Goal: Transaction & Acquisition: Purchase product/service

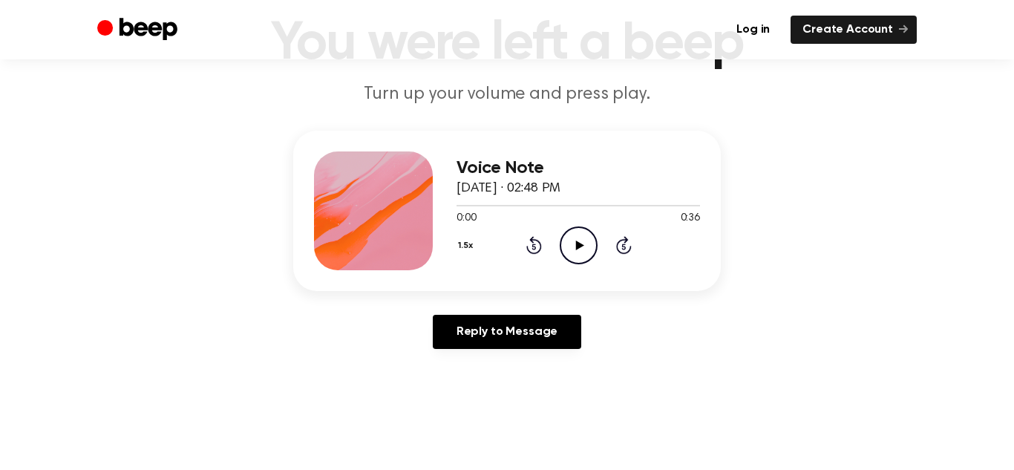
scroll to position [104, 0]
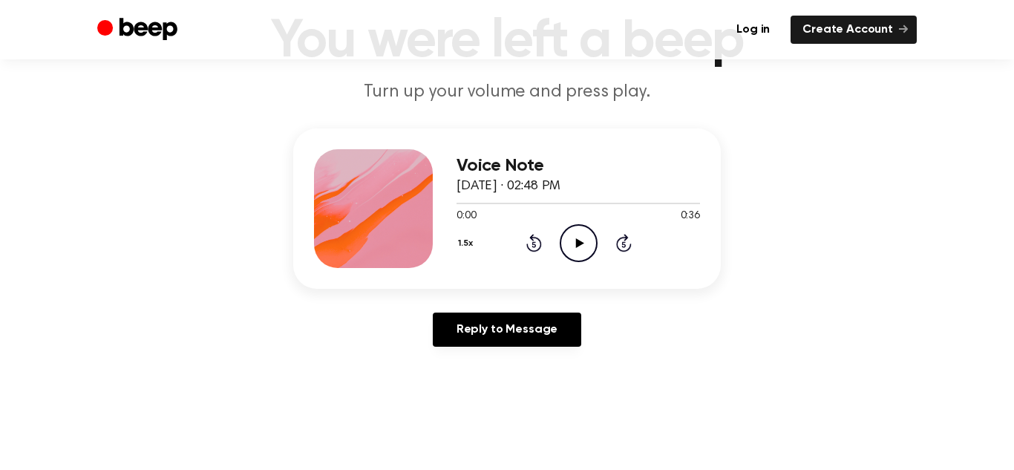
click at [573, 239] on icon "Play Audio" at bounding box center [578, 243] width 38 height 38
click at [580, 242] on icon at bounding box center [578, 243] width 7 height 10
click at [580, 242] on icon at bounding box center [579, 243] width 8 height 10
drag, startPoint x: 459, startPoint y: 200, endPoint x: 434, endPoint y: 199, distance: 25.2
click at [434, 199] on div "Voice Note September 3, 2024 · 02:48 PM 0:01 0:36 Your browser does not support…" at bounding box center [506, 208] width 427 height 160
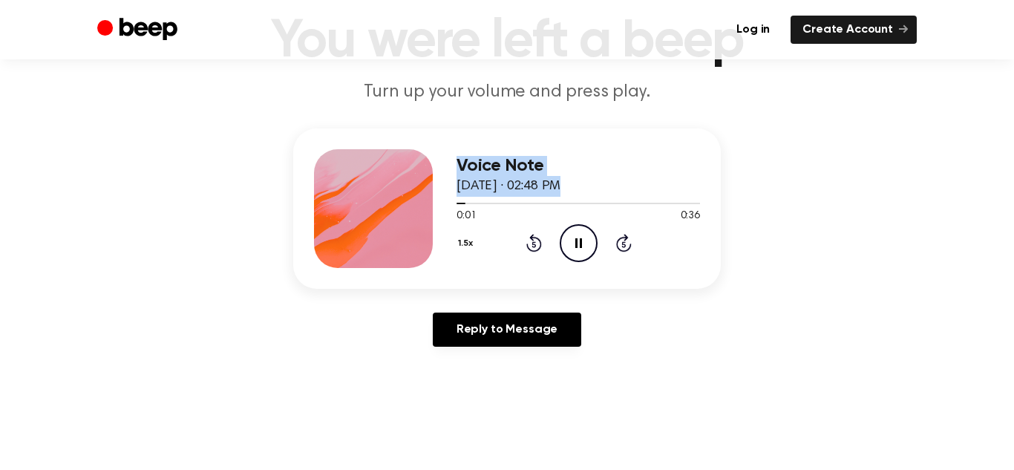
click at [671, 358] on div "Reply to Message" at bounding box center [506, 335] width 427 height 46
drag, startPoint x: 464, startPoint y: 201, endPoint x: 568, endPoint y: 202, distance: 103.9
click at [568, 202] on div at bounding box center [577, 203] width 243 height 12
click at [619, 240] on icon "Skip 5 seconds" at bounding box center [623, 242] width 16 height 19
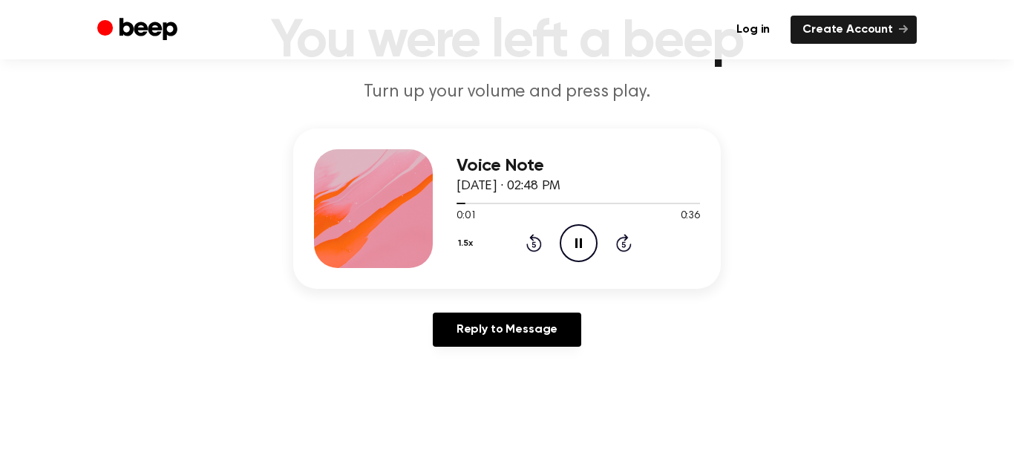
click at [619, 240] on icon "Skip 5 seconds" at bounding box center [623, 242] width 16 height 19
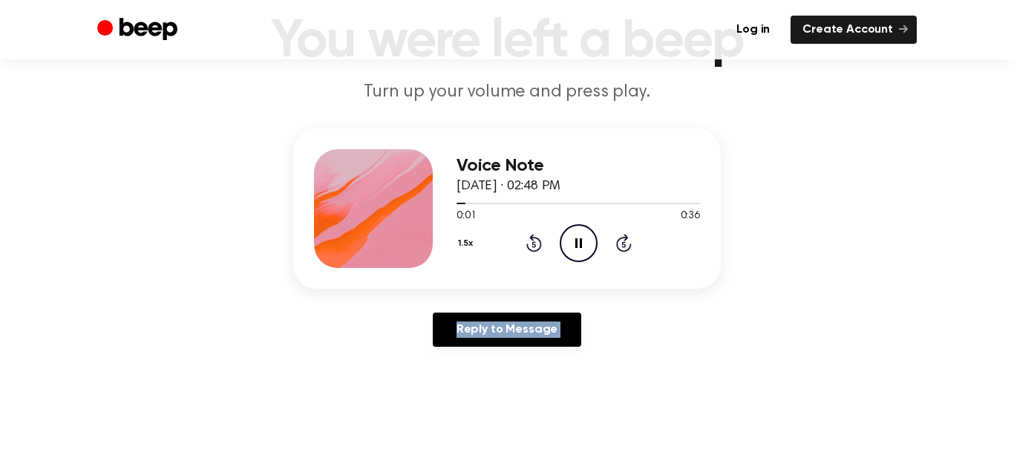
click at [619, 240] on icon "Skip 5 seconds" at bounding box center [623, 242] width 16 height 19
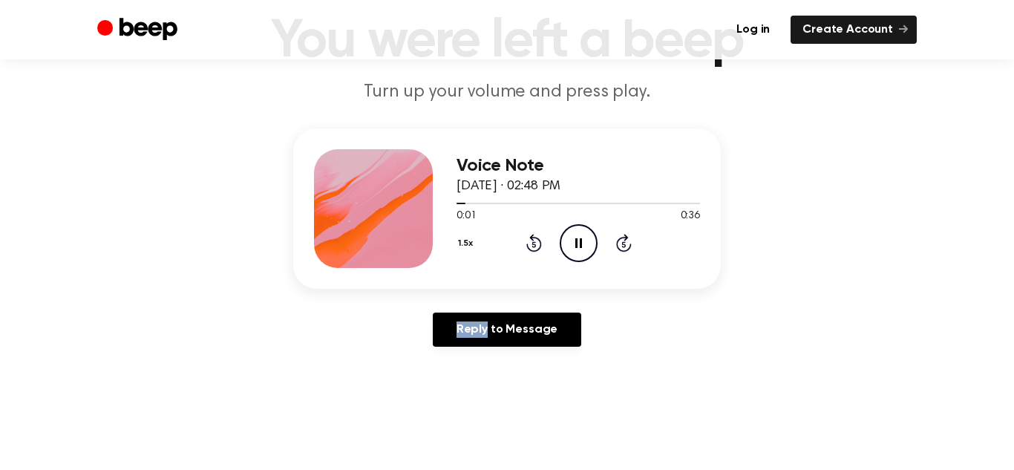
click at [619, 240] on icon "Skip 5 seconds" at bounding box center [623, 242] width 16 height 19
click at [665, 374] on main "You were left a beep Turn up your volume and press play. Voice Note September 3…" at bounding box center [507, 353] width 1014 height 915
click at [530, 240] on icon at bounding box center [534, 243] width 16 height 18
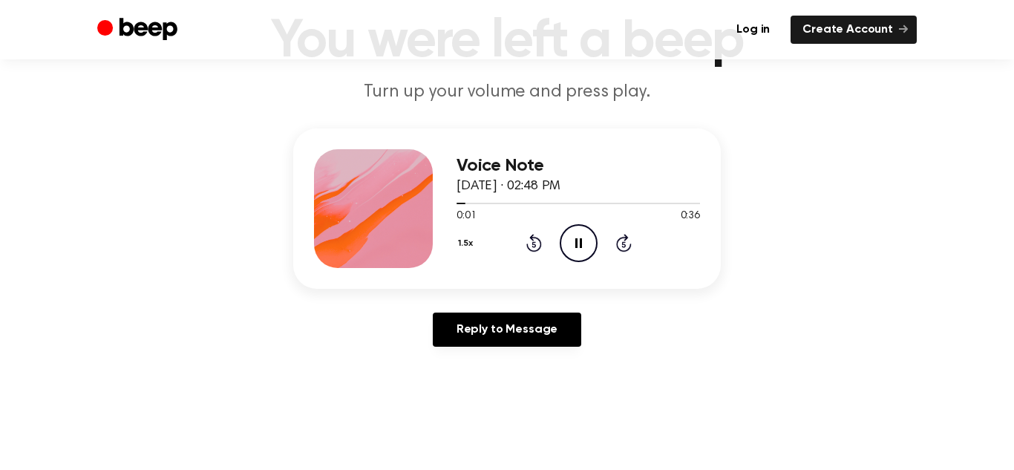
click at [530, 240] on icon at bounding box center [534, 243] width 16 height 18
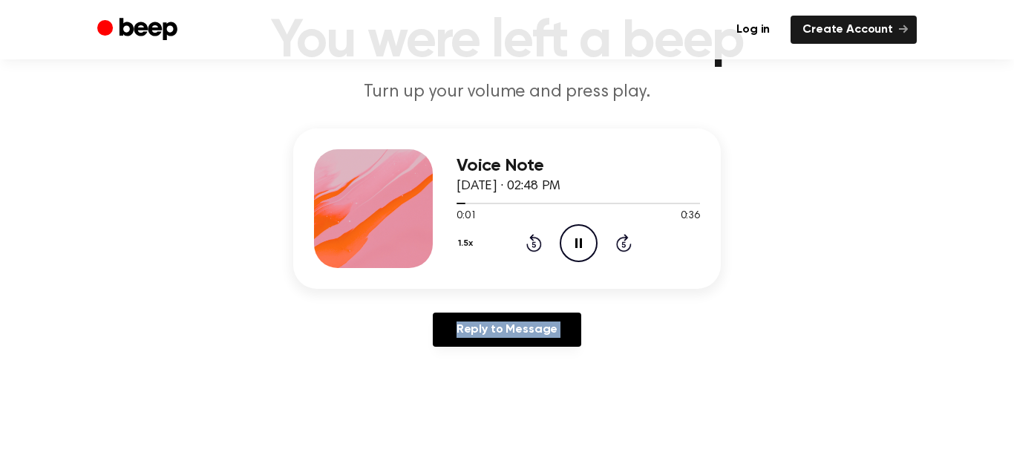
click at [530, 240] on icon at bounding box center [534, 243] width 16 height 18
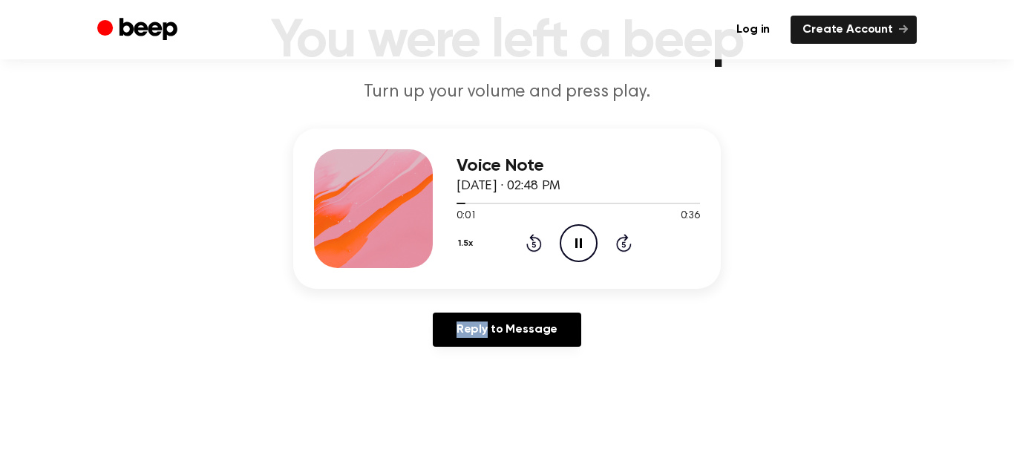
click at [530, 240] on icon at bounding box center [534, 243] width 16 height 18
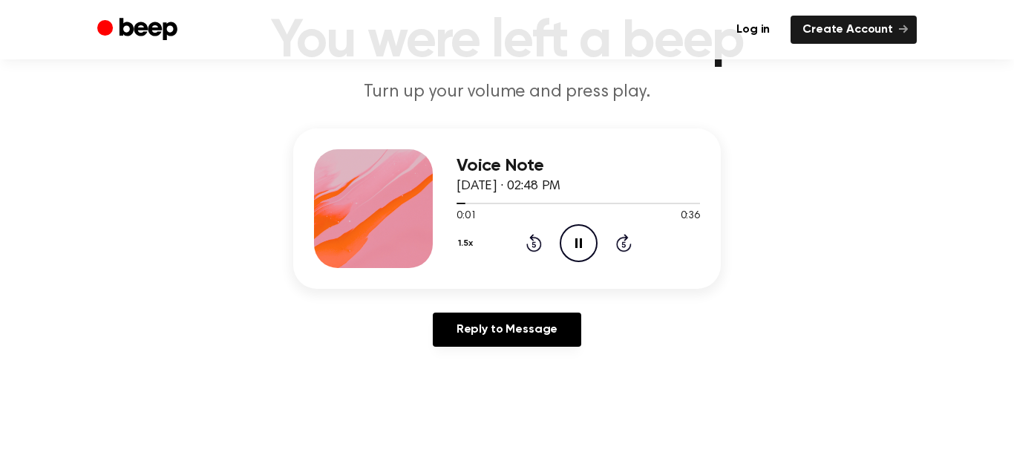
click at [530, 240] on icon at bounding box center [534, 243] width 16 height 18
drag, startPoint x: 461, startPoint y: 199, endPoint x: 740, endPoint y: 186, distance: 279.3
click at [740, 186] on div "Voice Note September 3, 2024 · 02:48 PM 0:01 0:36 Your browser does not support…" at bounding box center [507, 243] width 978 height 230
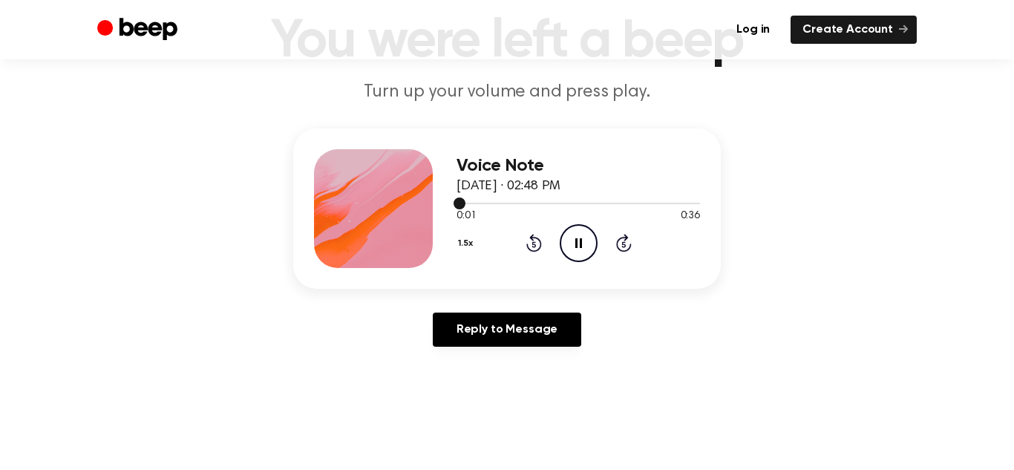
click at [659, 201] on div at bounding box center [577, 203] width 243 height 12
click at [569, 248] on icon "Pause Audio" at bounding box center [578, 243] width 38 height 38
click at [569, 248] on icon "Play Audio" at bounding box center [578, 243] width 38 height 38
click at [569, 248] on icon "Pause Audio" at bounding box center [578, 243] width 38 height 38
drag, startPoint x: 645, startPoint y: 199, endPoint x: 458, endPoint y: 216, distance: 188.5
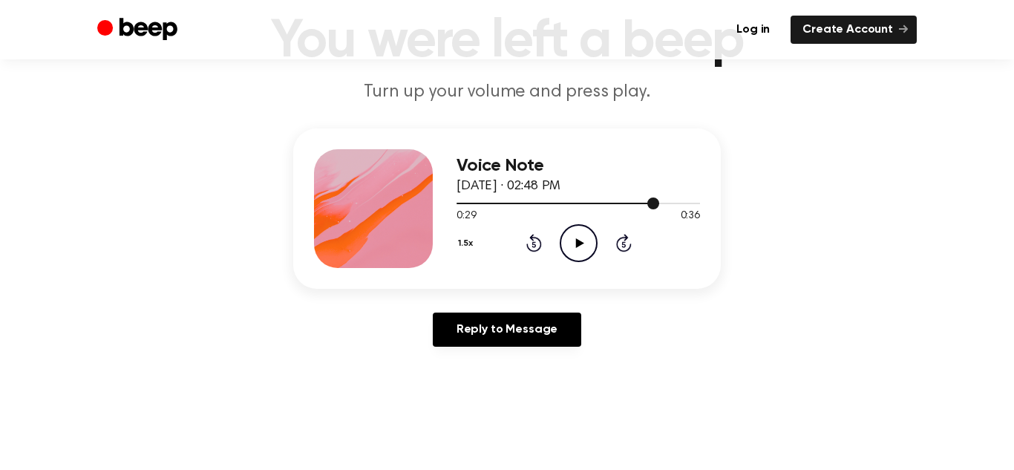
click at [458, 216] on div "0:29 0:36 Your browser does not support the [object Object] element." at bounding box center [577, 210] width 243 height 27
click at [463, 199] on div at bounding box center [577, 203] width 243 height 12
click at [579, 249] on icon "Play Audio" at bounding box center [578, 243] width 38 height 38
click at [579, 249] on icon "Pause Audio" at bounding box center [578, 243] width 38 height 38
click at [579, 249] on icon "Play Audio" at bounding box center [578, 243] width 38 height 38
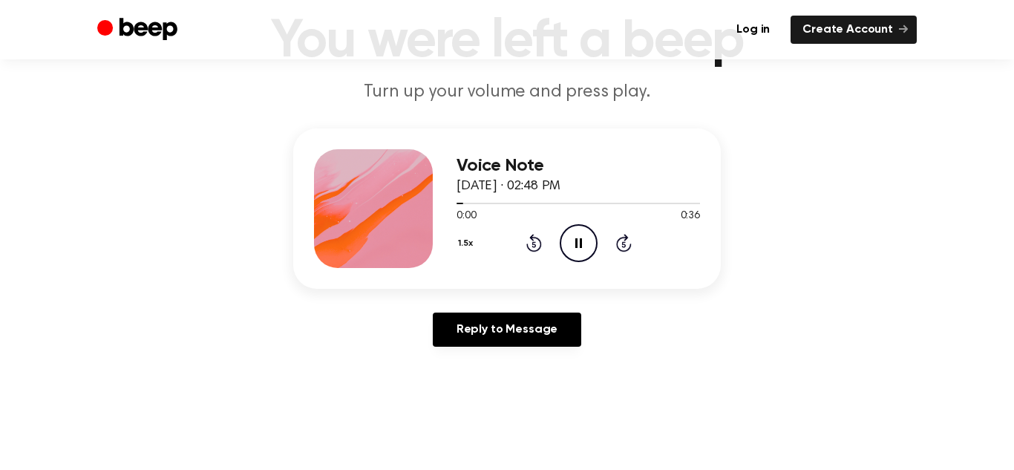
click at [458, 236] on button "1.5x" at bounding box center [467, 243] width 22 height 25
click at [484, 347] on li "1.2x" at bounding box center [484, 359] width 57 height 27
click at [577, 230] on icon "Pause Audio" at bounding box center [578, 243] width 38 height 38
click at [577, 230] on icon "Play Audio" at bounding box center [578, 243] width 38 height 38
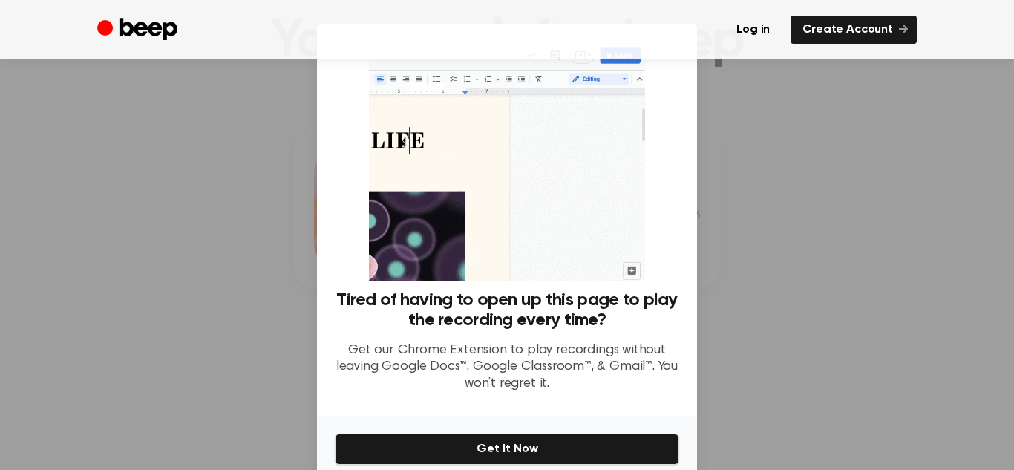
scroll to position [66, 0]
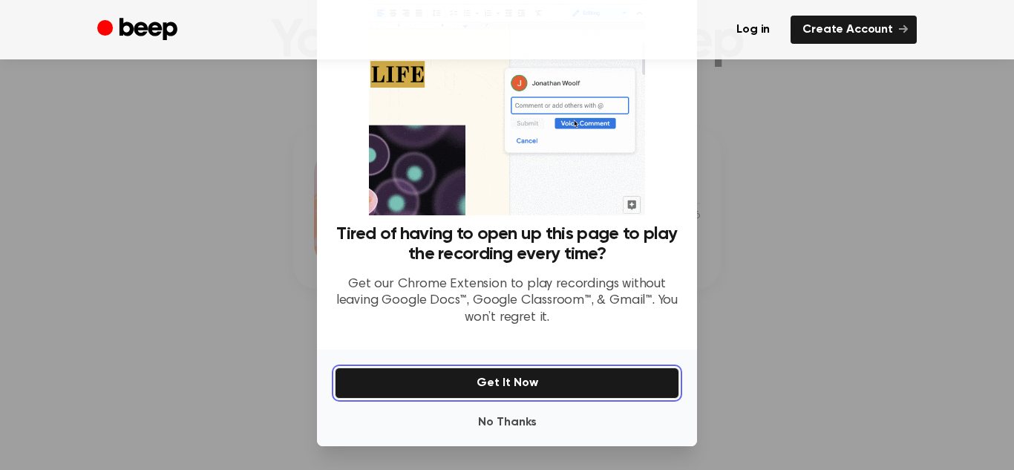
click at [541, 374] on button "Get It Now" at bounding box center [507, 382] width 344 height 31
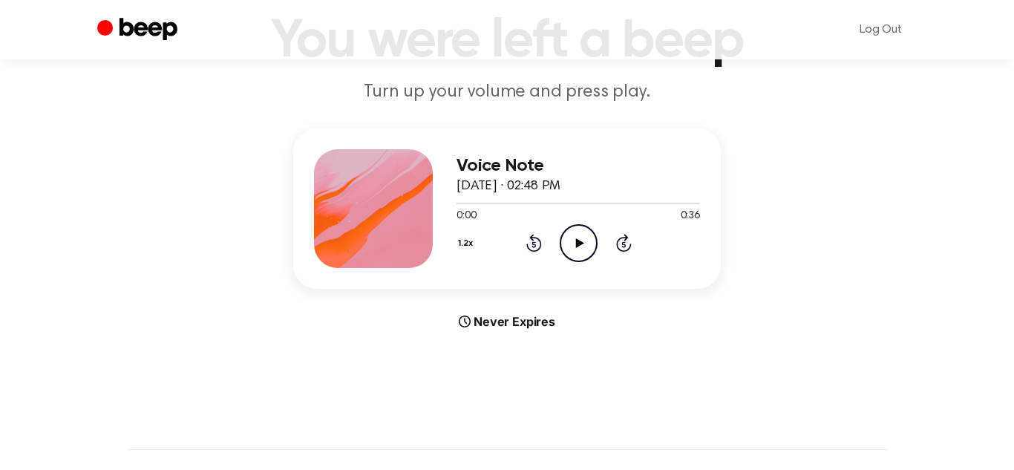
click at [576, 240] on icon at bounding box center [579, 243] width 8 height 10
click at [569, 243] on icon "Play Audio" at bounding box center [578, 243] width 38 height 38
click at [580, 229] on icon "Pause Audio" at bounding box center [578, 243] width 38 height 38
click at [577, 242] on icon at bounding box center [579, 243] width 8 height 10
click at [568, 241] on icon "Pause Audio" at bounding box center [578, 243] width 38 height 38
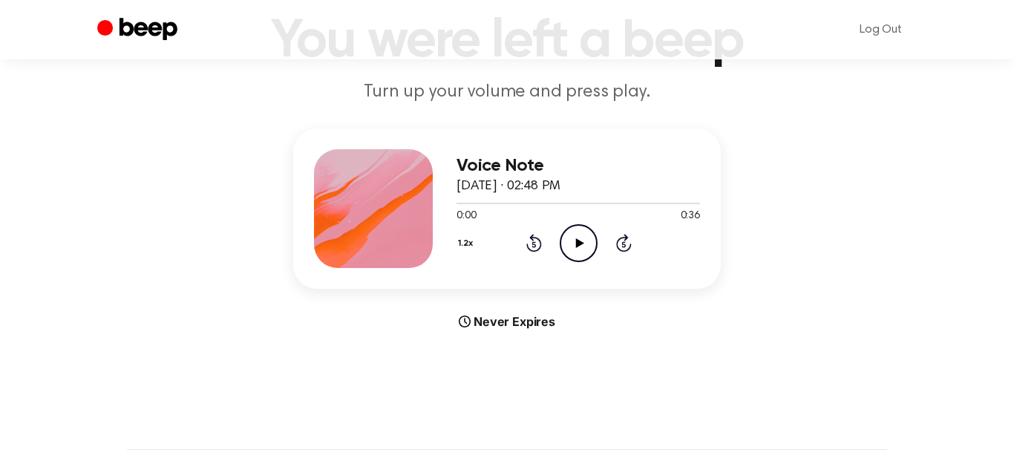
click at [586, 250] on icon "Play Audio" at bounding box center [578, 243] width 38 height 38
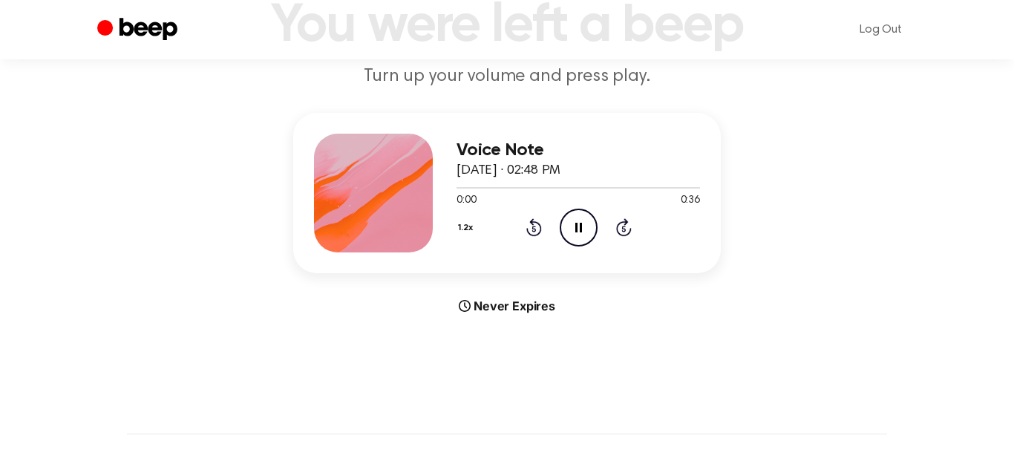
scroll to position [133, 0]
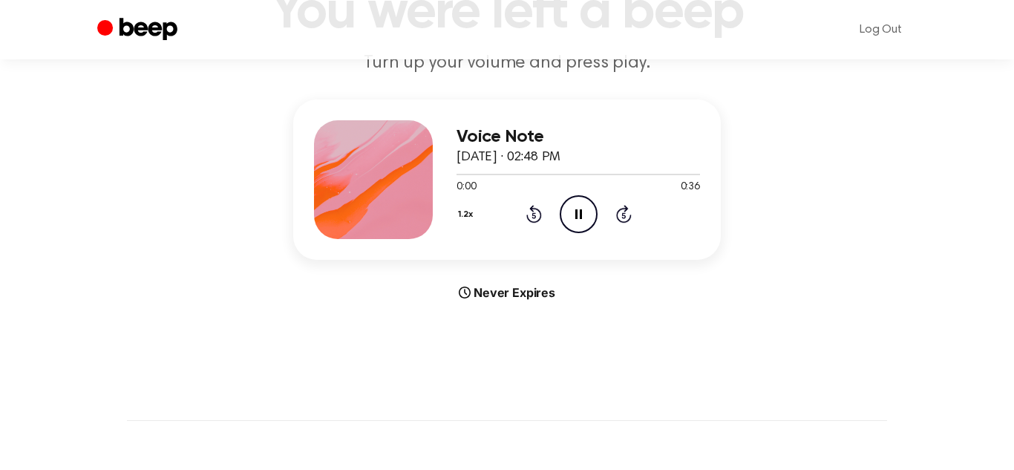
click at [620, 207] on icon "Skip 5 seconds" at bounding box center [623, 213] width 16 height 19
click at [470, 266] on div "Voice Note September 3, 2024 · 02:48 PM 0:00 0:36 Your browser does not support…" at bounding box center [507, 200] width 978 height 202
click at [490, 298] on div "Never Expires" at bounding box center [506, 292] width 427 height 18
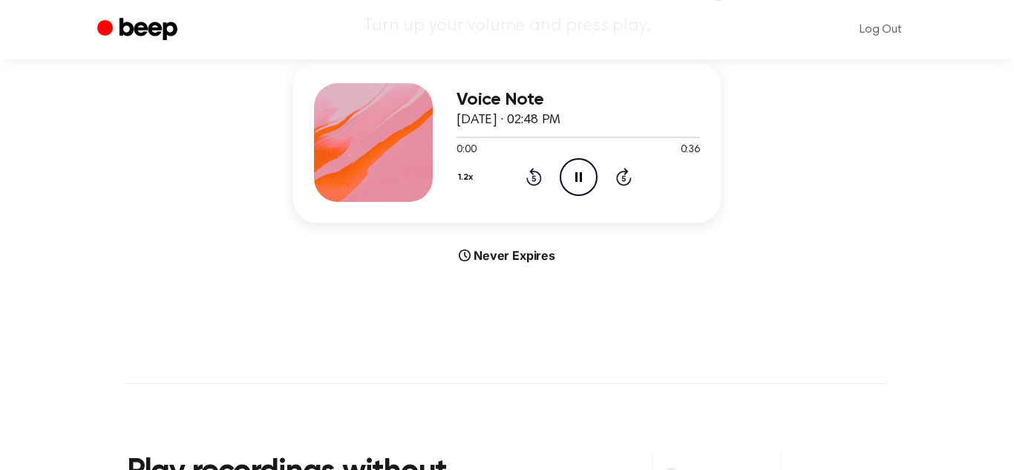
scroll to position [0, 0]
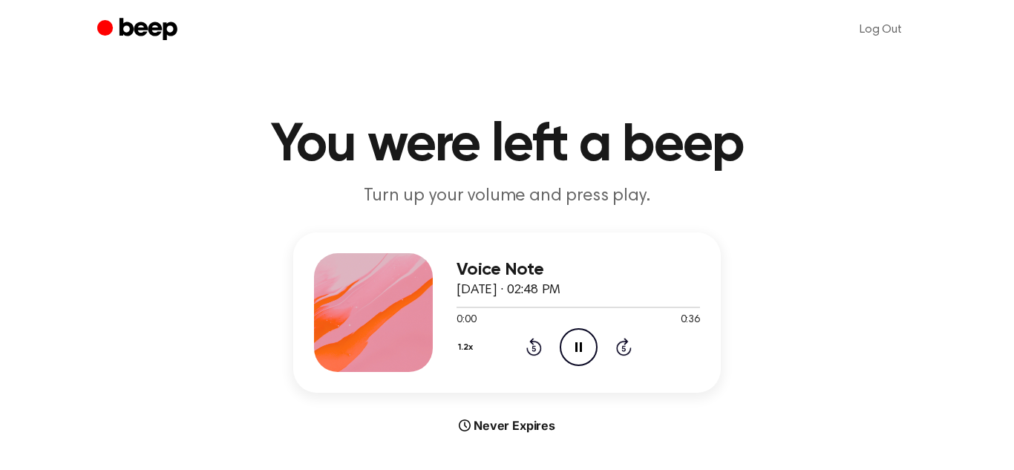
click at [563, 335] on icon "Pause Audio" at bounding box center [578, 347] width 38 height 38
click at [576, 337] on icon "Play Audio" at bounding box center [578, 347] width 38 height 38
click at [467, 309] on div at bounding box center [577, 306] width 243 height 12
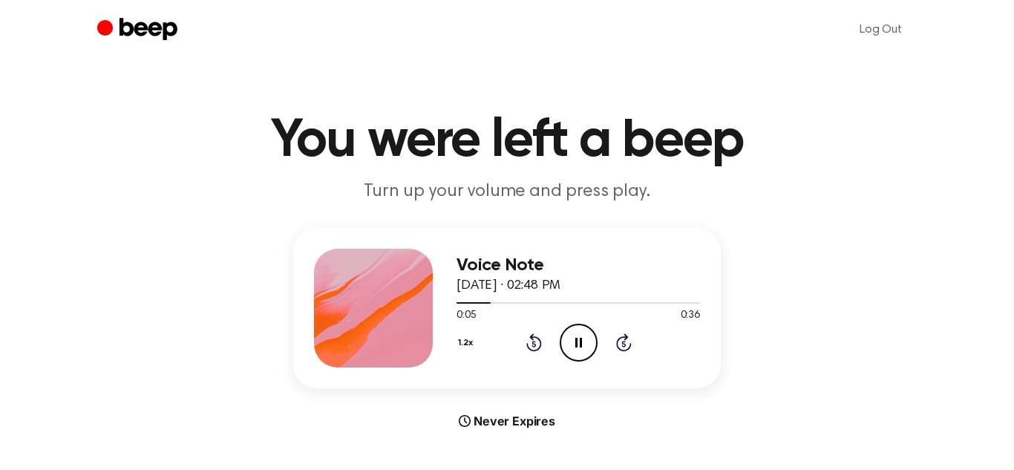
scroll to position [6, 0]
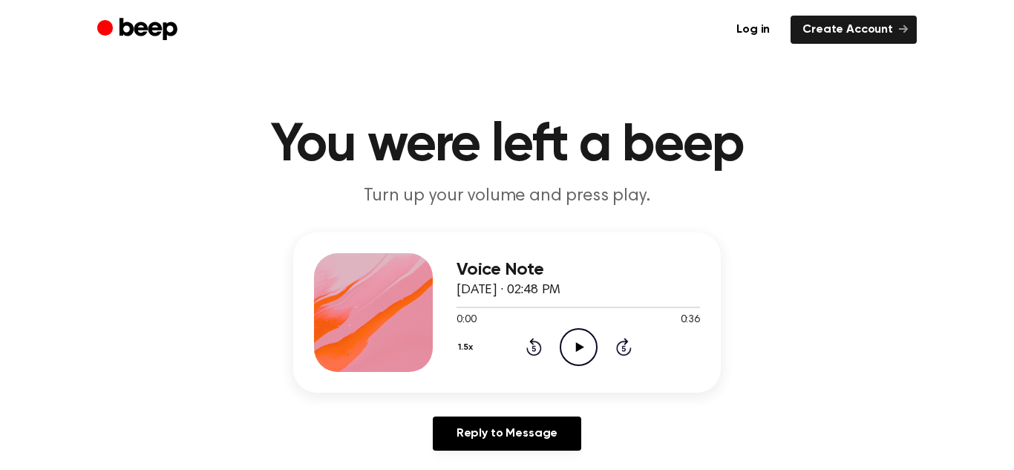
click at [559, 331] on icon "Play Audio" at bounding box center [578, 347] width 38 height 38
click at [575, 351] on icon "Pause Audio" at bounding box center [578, 347] width 38 height 38
click at [575, 351] on icon "Play Audio" at bounding box center [578, 347] width 38 height 38
click at [575, 351] on icon "Pause Audio" at bounding box center [578, 347] width 38 height 38
click at [575, 352] on icon "Play Audio" at bounding box center [578, 347] width 38 height 38
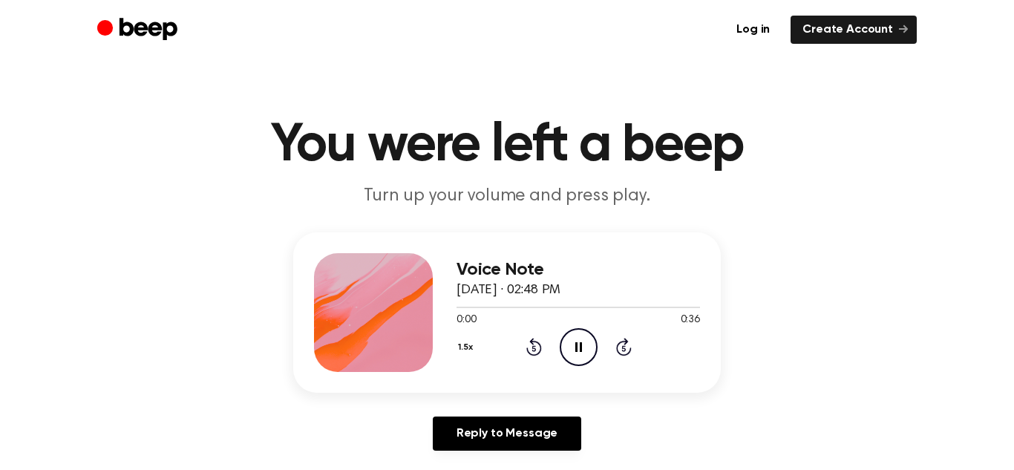
click at [574, 352] on icon "Pause Audio" at bounding box center [578, 347] width 38 height 38
click at [574, 352] on icon "Play Audio" at bounding box center [578, 347] width 38 height 38
click at [462, 343] on button "1.5x" at bounding box center [467, 347] width 22 height 25
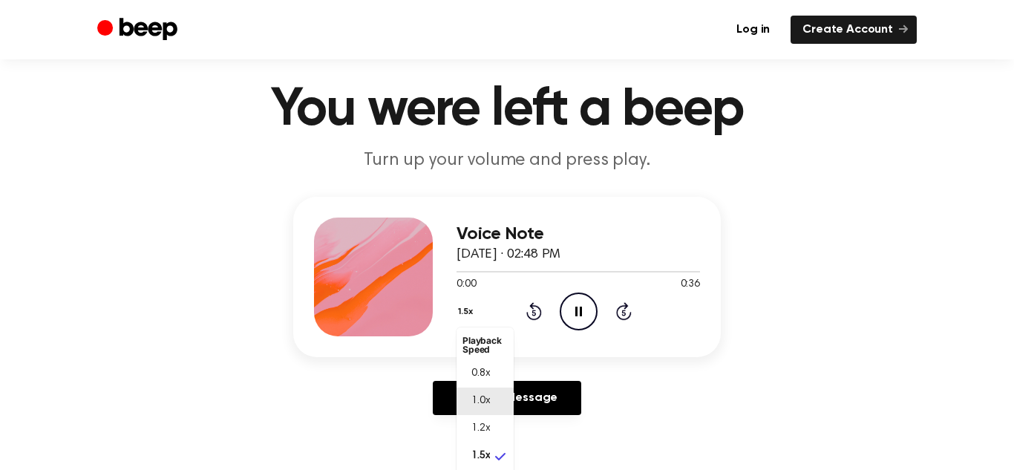
click at [476, 398] on span "1.0x" at bounding box center [480, 401] width 19 height 16
click at [482, 272] on div at bounding box center [577, 271] width 243 height 12
click at [470, 271] on div at bounding box center [577, 271] width 243 height 1
drag, startPoint x: 450, startPoint y: 269, endPoint x: 464, endPoint y: 268, distance: 13.4
click at [464, 268] on div at bounding box center [577, 271] width 243 height 12
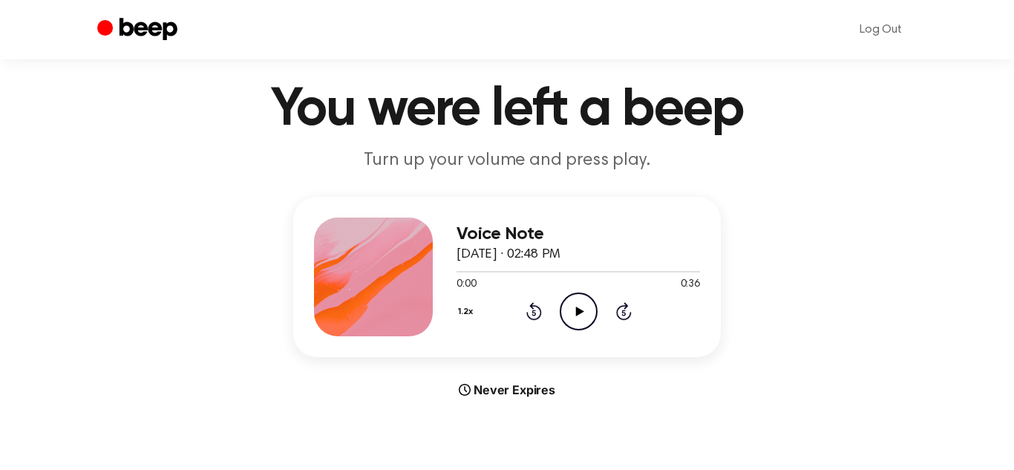
click at [561, 315] on circle at bounding box center [578, 311] width 36 height 36
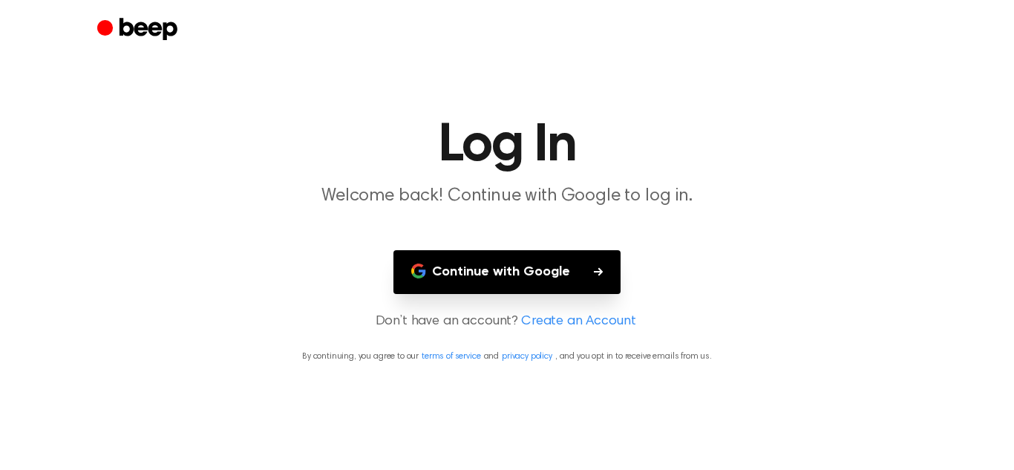
click at [535, 275] on button "Continue with Google" at bounding box center [506, 272] width 227 height 44
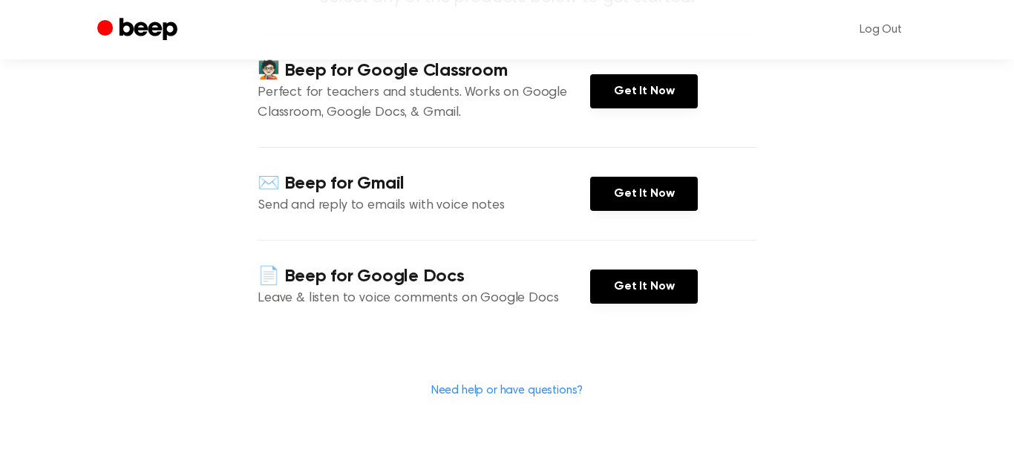
scroll to position [207, 0]
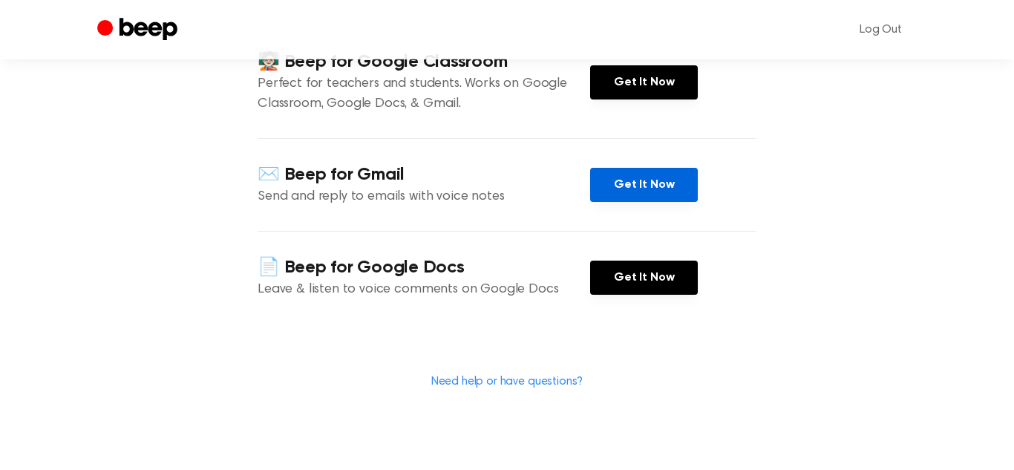
click at [648, 185] on link "Get It Now" at bounding box center [644, 185] width 108 height 34
